Goal: Information Seeking & Learning: Learn about a topic

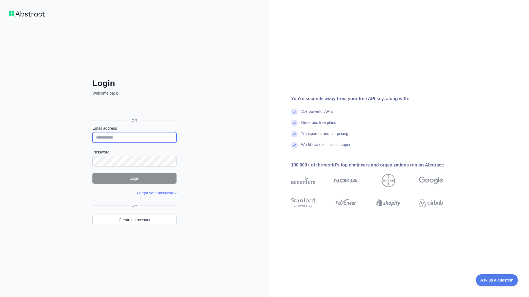
click at [142, 139] on input "Email address" at bounding box center [134, 137] width 84 height 11
type input "**********"
click at [130, 181] on button "Login" at bounding box center [134, 178] width 84 height 11
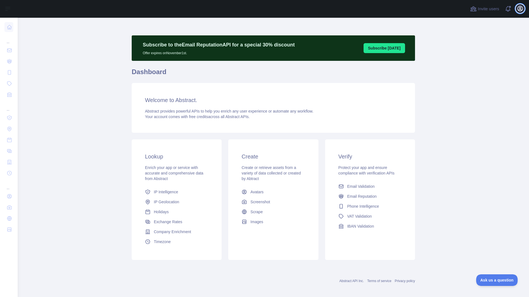
click at [521, 7] on icon "button" at bounding box center [520, 8] width 5 height 5
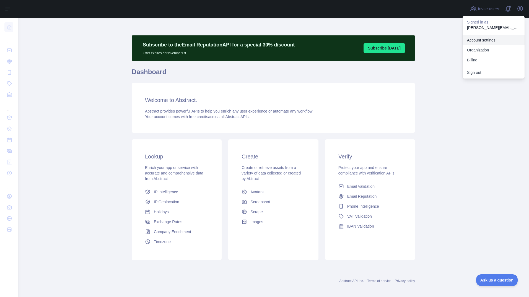
click at [485, 39] on link "Account settings" at bounding box center [494, 40] width 62 height 10
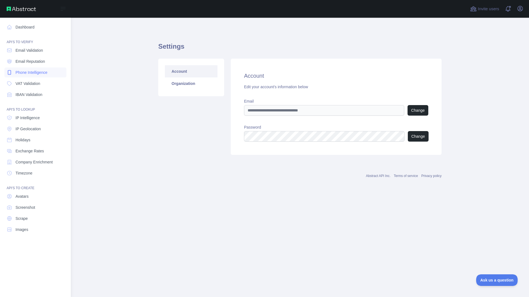
click at [30, 73] on span "Phone Intelligence" at bounding box center [32, 73] width 32 height 6
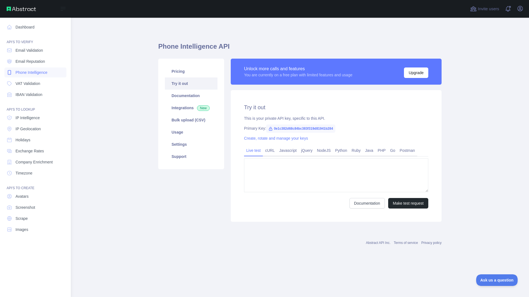
type textarea "**********"
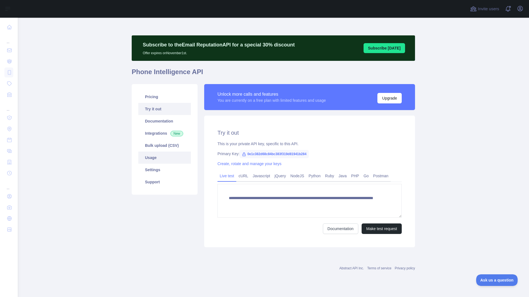
click at [158, 157] on link "Usage" at bounding box center [164, 158] width 53 height 12
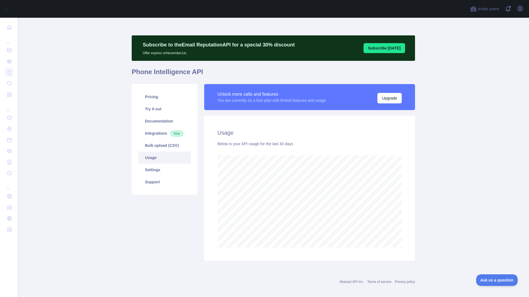
scroll to position [280, 508]
click at [160, 120] on link "Documentation" at bounding box center [164, 121] width 53 height 12
click at [154, 99] on link "Pricing" at bounding box center [164, 97] width 53 height 12
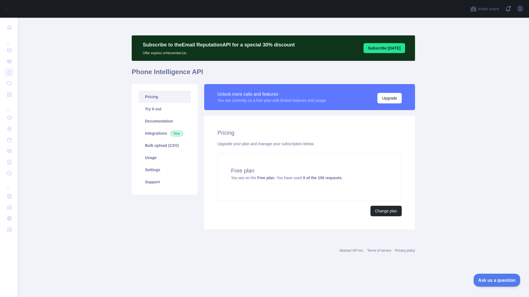
click at [501, 281] on span "Ask us a question" at bounding box center [495, 280] width 42 height 4
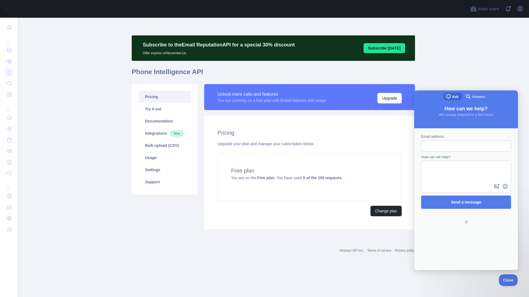
click at [472, 98] on span "Answers" at bounding box center [478, 97] width 13 height 6
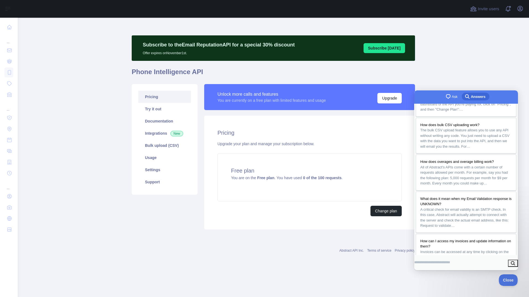
scroll to position [55, 0]
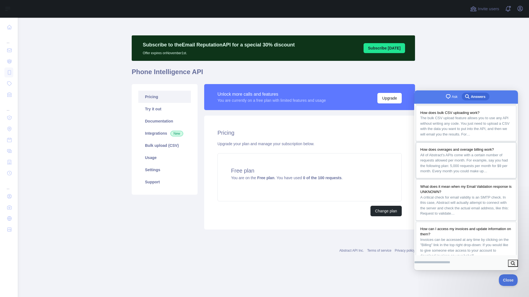
click at [462, 172] on span "All of Abstract's APIs come with a certain number of requests allowed per month…" at bounding box center [465, 163] width 88 height 20
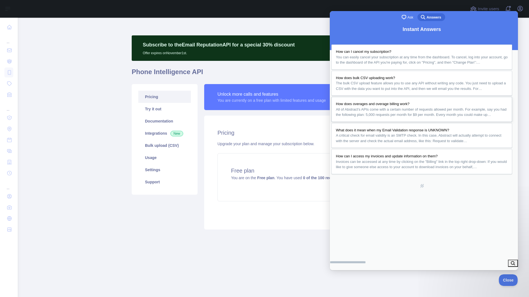
scroll to position [0, 0]
click at [341, 273] on button "Close" at bounding box center [336, 276] width 10 height 7
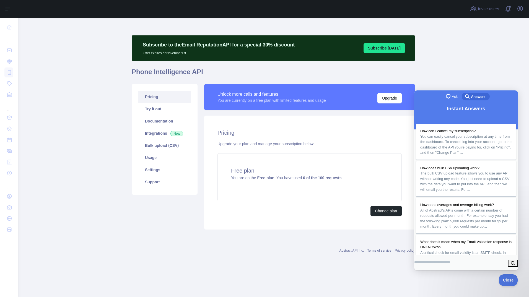
click at [95, 89] on main "Subscribe to the Email Reputation API for a special 30 % discount Offer expires…" at bounding box center [274, 158] width 512 height 280
click at [507, 282] on button "Close" at bounding box center [507, 280] width 19 height 12
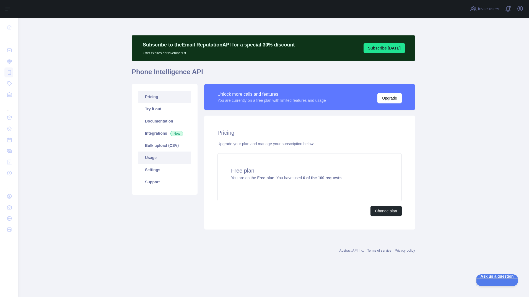
click at [152, 160] on link "Usage" at bounding box center [164, 158] width 53 height 12
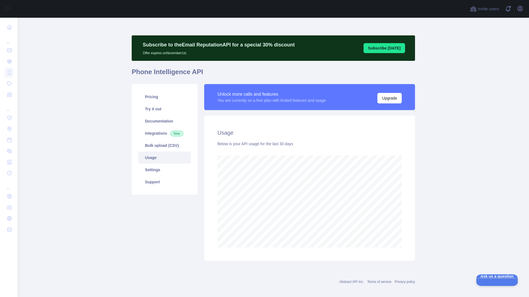
scroll to position [280, 508]
click at [154, 168] on link "Settings" at bounding box center [164, 170] width 53 height 12
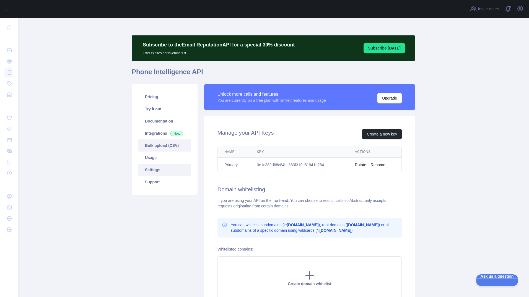
click at [160, 146] on link "Bulk upload (CSV)" at bounding box center [164, 146] width 53 height 12
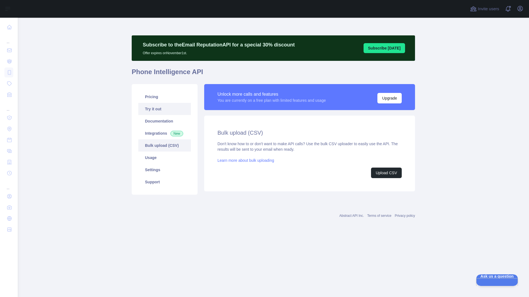
click at [155, 109] on link "Try it out" at bounding box center [164, 109] width 53 height 12
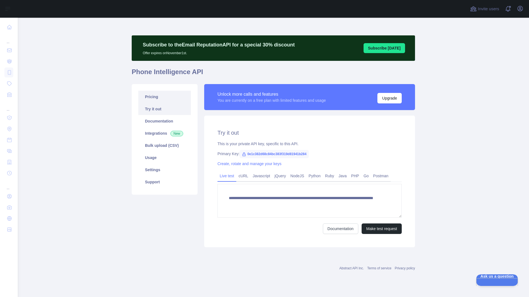
click at [155, 97] on link "Pricing" at bounding box center [164, 97] width 53 height 12
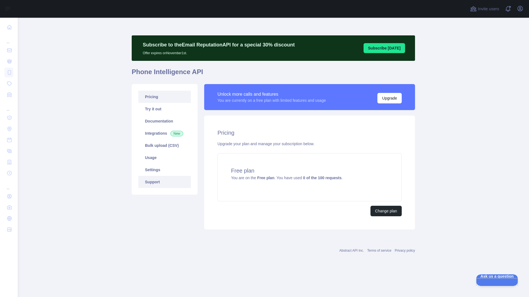
click at [149, 182] on link "Support" at bounding box center [164, 182] width 53 height 12
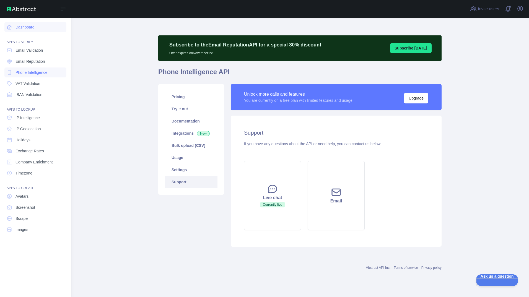
click at [27, 27] on link "Dashboard" at bounding box center [35, 27] width 62 height 10
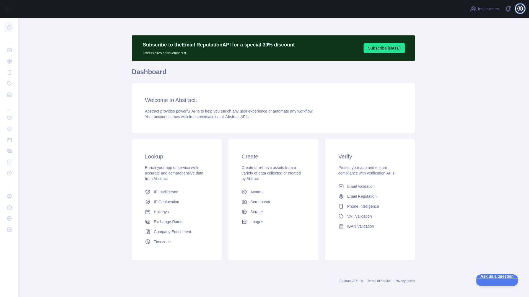
click at [519, 9] on icon "button" at bounding box center [520, 8] width 7 height 7
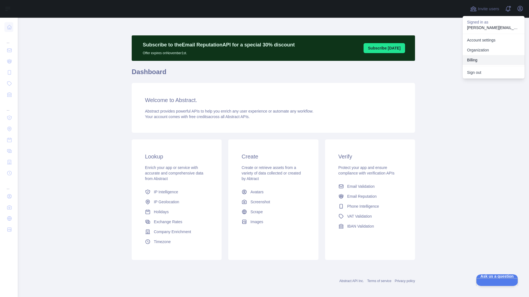
click at [480, 60] on button "Billing" at bounding box center [494, 60] width 62 height 10
